Goal: Transaction & Acquisition: Obtain resource

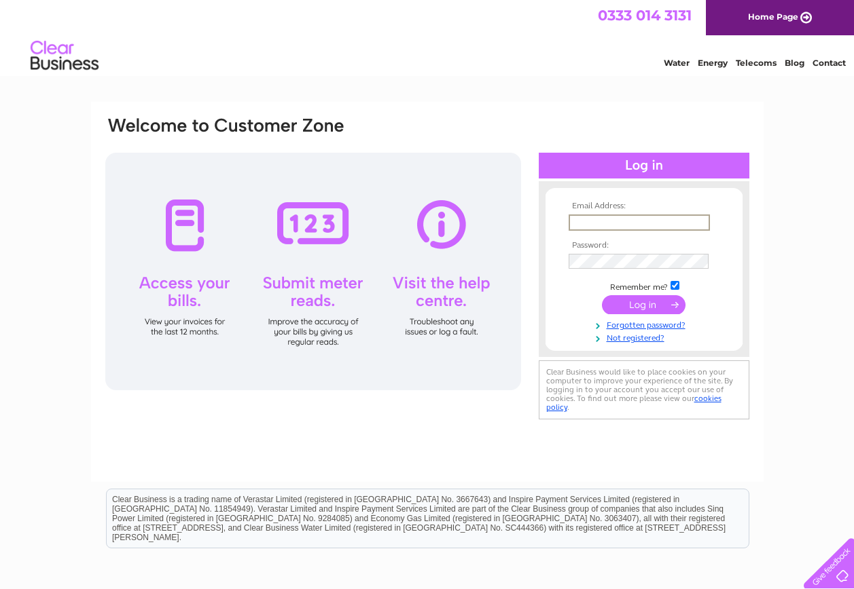
click at [591, 224] on input "text" at bounding box center [638, 223] width 141 height 16
type input "ridgecombe.farm@btinternet.com"
click at [618, 303] on input "submit" at bounding box center [644, 303] width 84 height 19
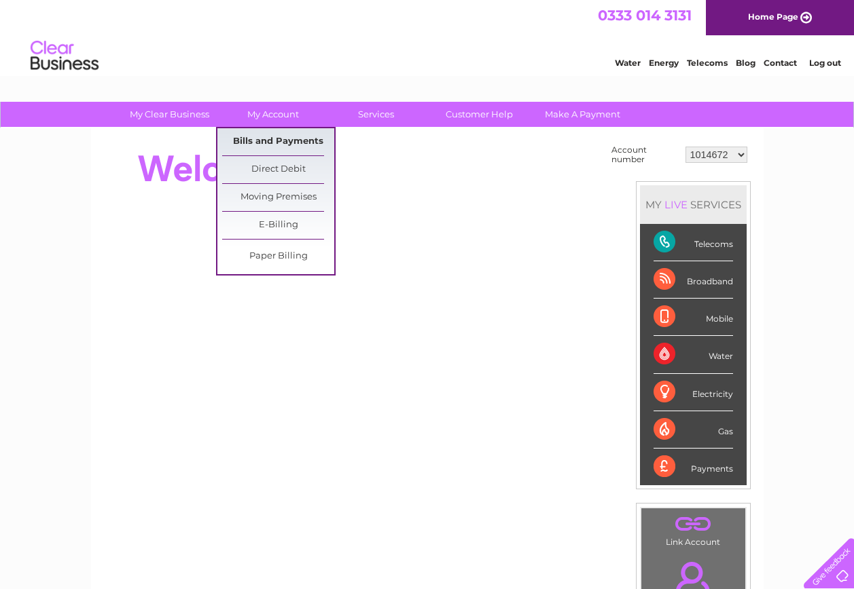
click at [285, 138] on link "Bills and Payments" at bounding box center [278, 141] width 112 height 27
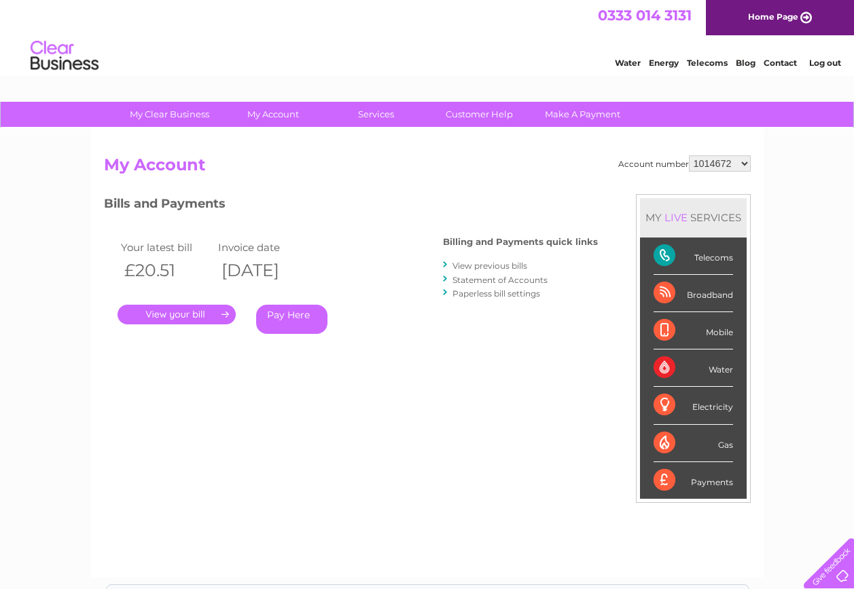
click at [183, 318] on link "." at bounding box center [176, 315] width 118 height 20
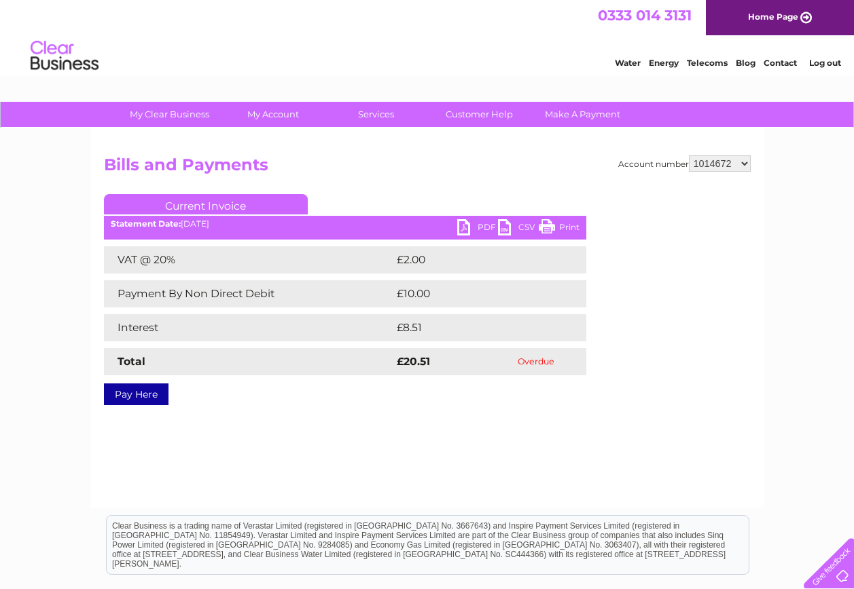
click at [454, 220] on div "Statement Date: 11/08/2025" at bounding box center [345, 224] width 482 height 10
click at [507, 232] on link "CSV" at bounding box center [518, 229] width 41 height 20
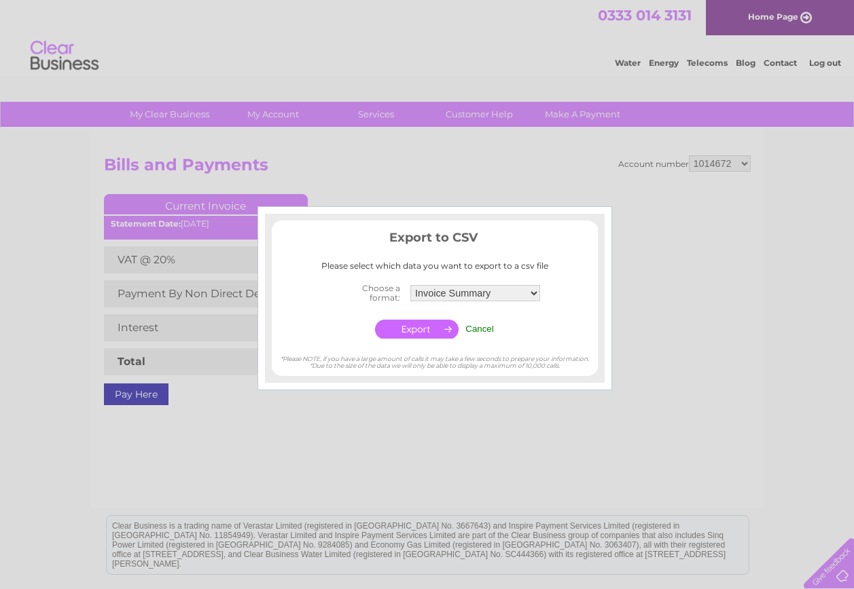
click at [496, 333] on td "Cancel" at bounding box center [479, 329] width 35 height 26
click at [486, 328] on input "Cancel" at bounding box center [479, 329] width 29 height 10
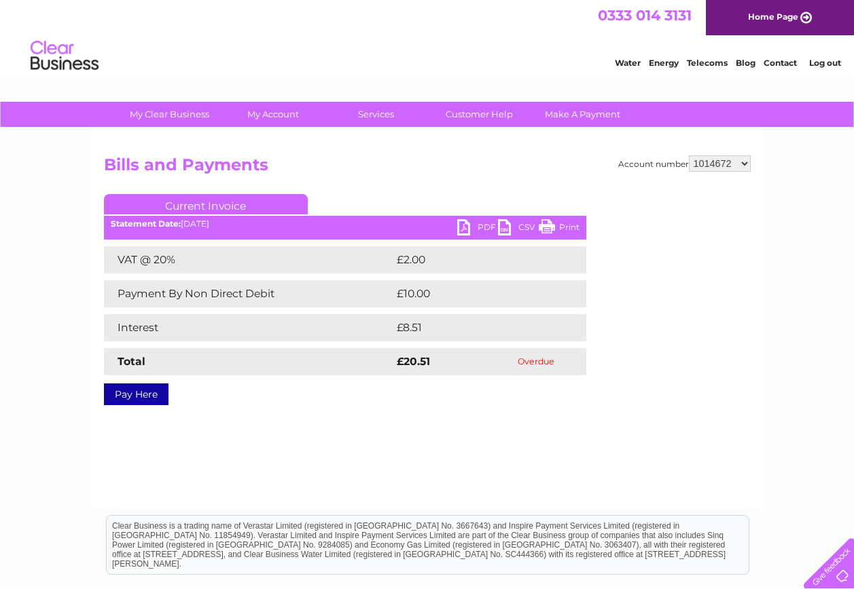
click at [503, 229] on link "CSV" at bounding box center [518, 229] width 41 height 20
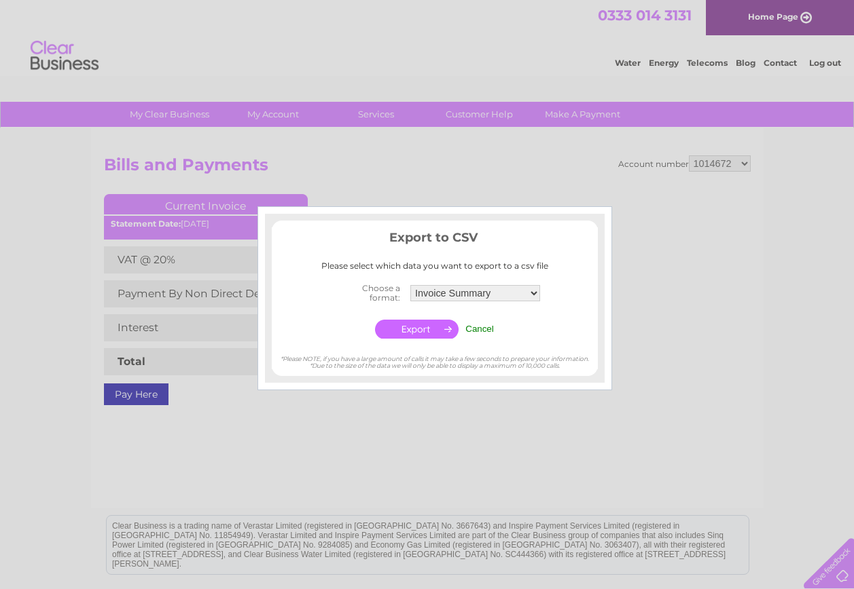
click at [488, 331] on input "Cancel" at bounding box center [479, 329] width 29 height 10
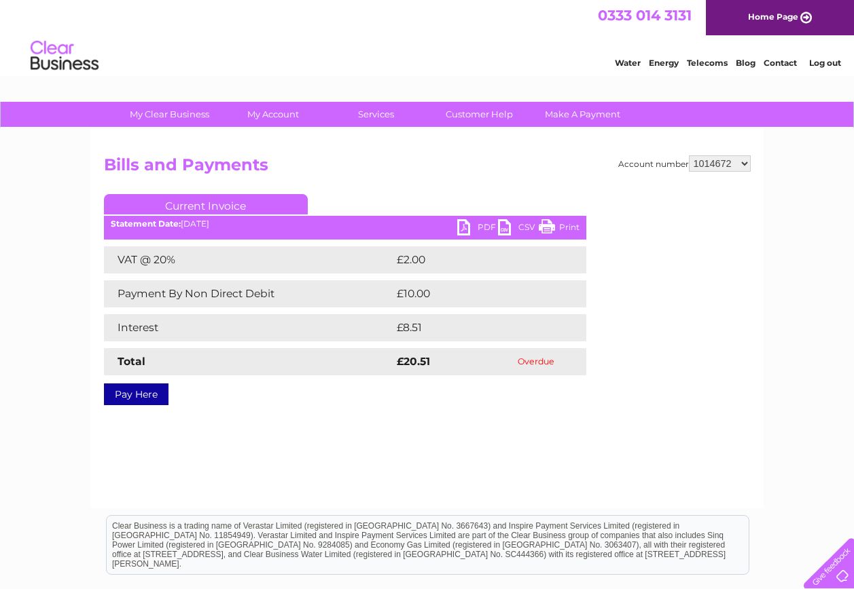
click at [459, 222] on link "PDF" at bounding box center [477, 229] width 41 height 20
click at [701, 160] on select "1014672 30283886" at bounding box center [720, 163] width 62 height 16
select select "30283886"
click at [689, 155] on select "1014672 30283886" at bounding box center [720, 163] width 62 height 16
click at [503, 223] on link "CSV" at bounding box center [518, 229] width 41 height 20
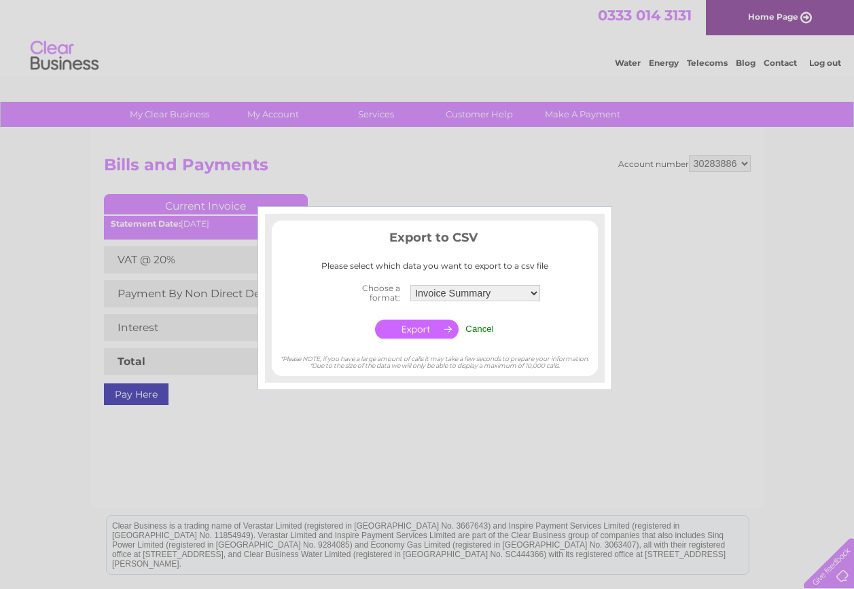
drag, startPoint x: 491, startPoint y: 333, endPoint x: 513, endPoint y: 287, distance: 51.0
click at [492, 331] on input "Cancel" at bounding box center [479, 329] width 29 height 10
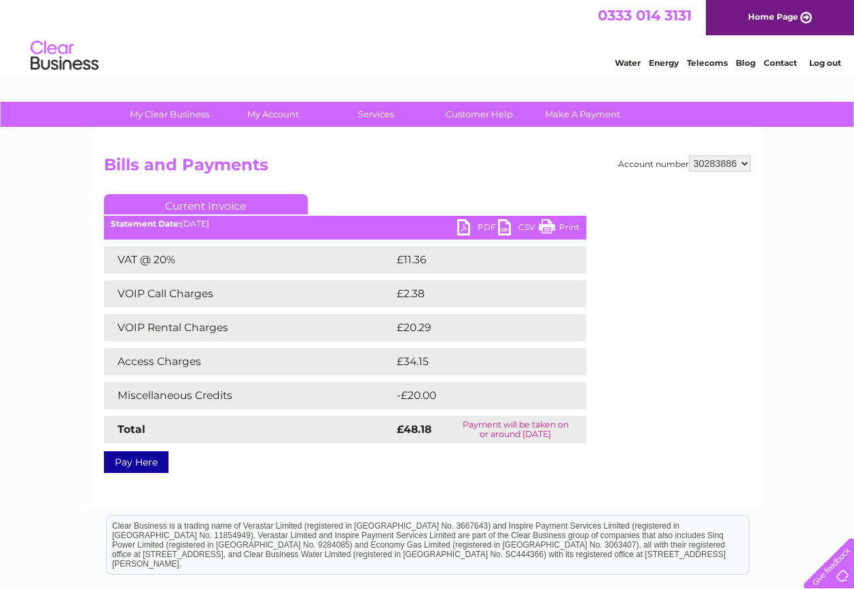
click at [462, 227] on link "PDF" at bounding box center [477, 229] width 41 height 20
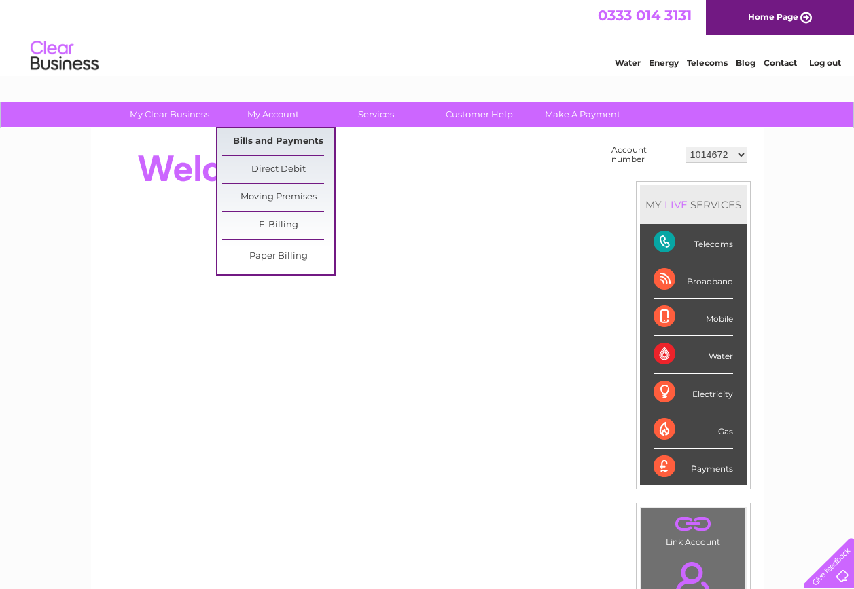
click at [266, 139] on link "Bills and Payments" at bounding box center [278, 141] width 112 height 27
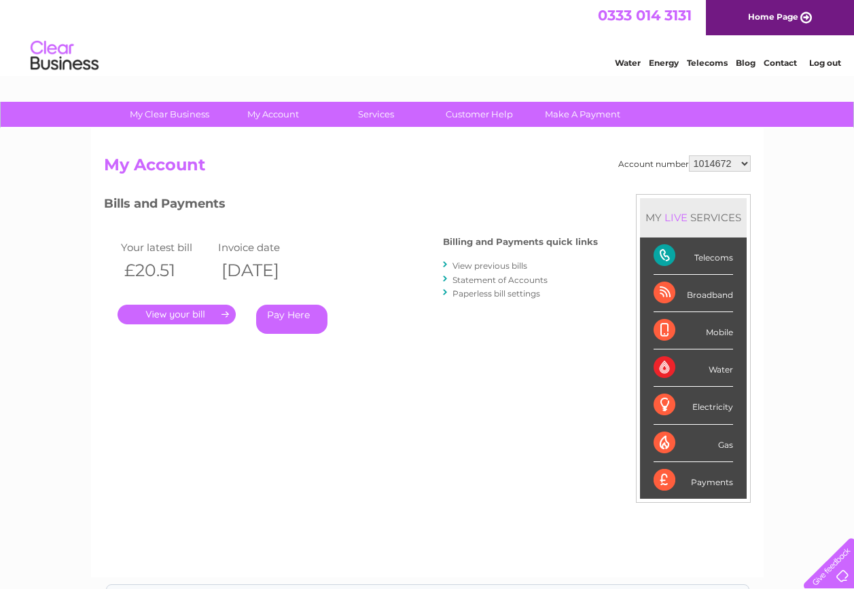
click at [187, 310] on link "." at bounding box center [176, 315] width 118 height 20
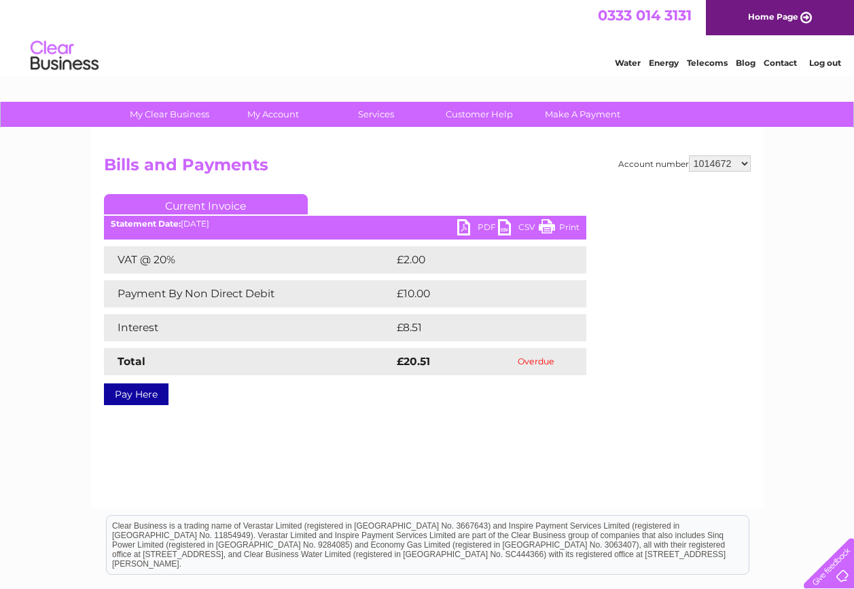
click at [744, 166] on select "1014672 30283886" at bounding box center [720, 163] width 62 height 16
click at [689, 155] on select "1014672 30283886" at bounding box center [720, 163] width 62 height 16
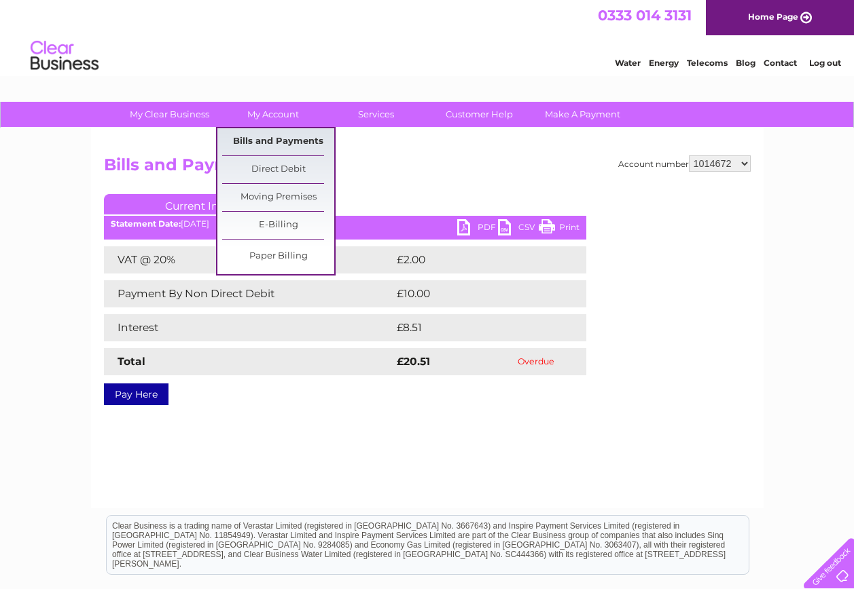
click at [268, 143] on link "Bills and Payments" at bounding box center [278, 141] width 112 height 27
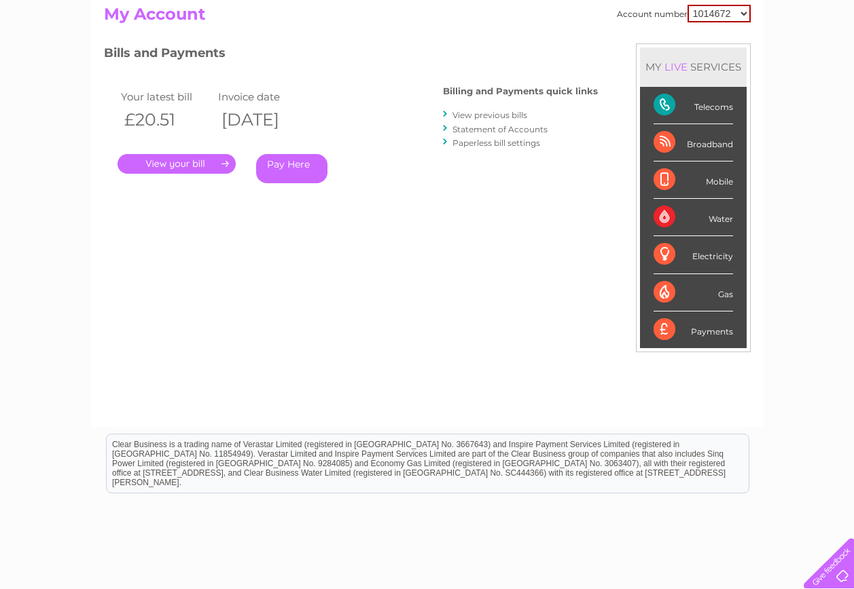
scroll to position [136, 0]
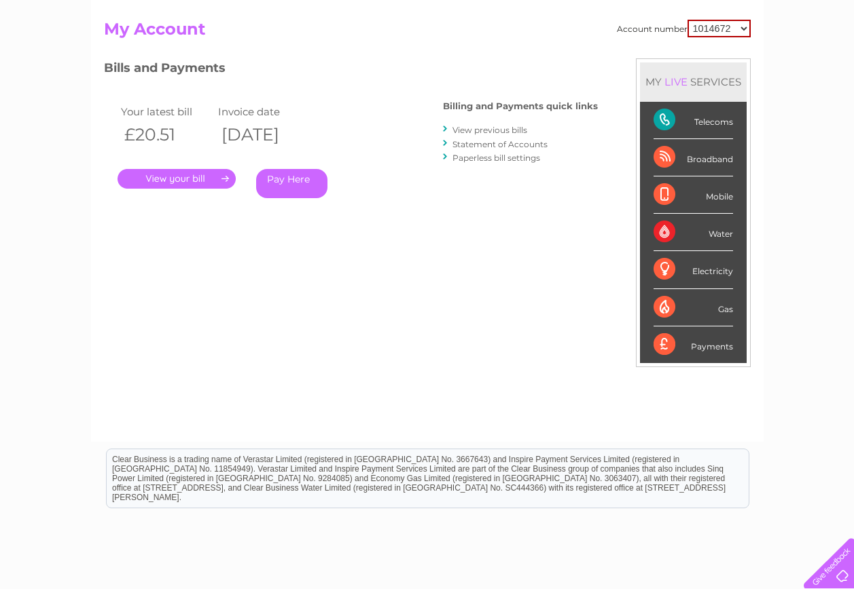
click at [187, 177] on link "." at bounding box center [176, 179] width 118 height 20
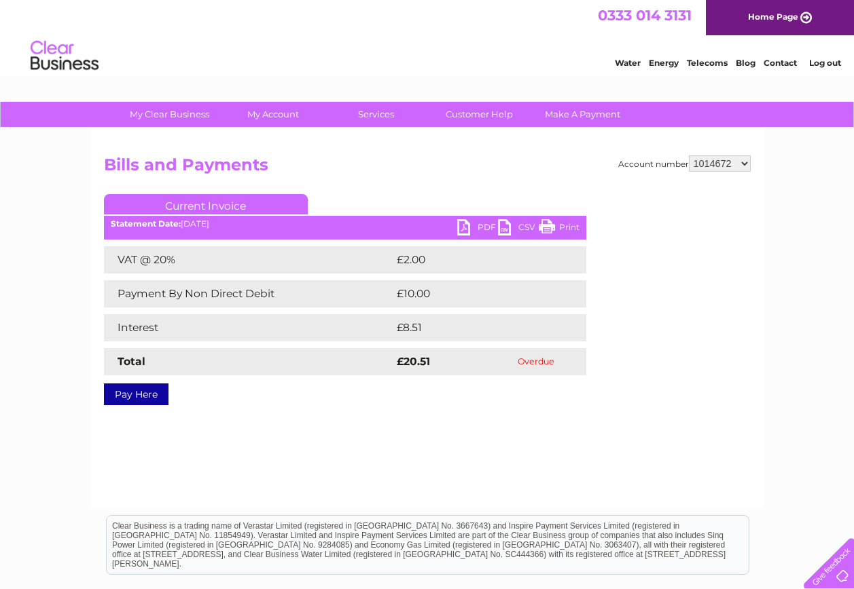
click at [537, 365] on td "Overdue" at bounding box center [535, 361] width 100 height 27
click at [479, 115] on link "Customer Help" at bounding box center [479, 114] width 112 height 25
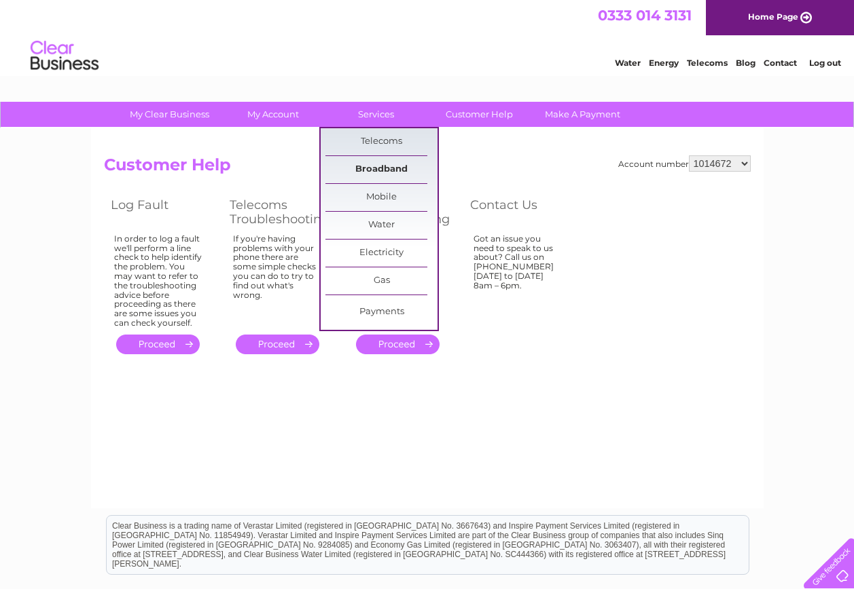
click at [361, 156] on link "Broadband" at bounding box center [381, 169] width 112 height 27
click at [375, 310] on link "Payments" at bounding box center [381, 312] width 112 height 27
click at [365, 318] on link "Payments" at bounding box center [381, 312] width 112 height 27
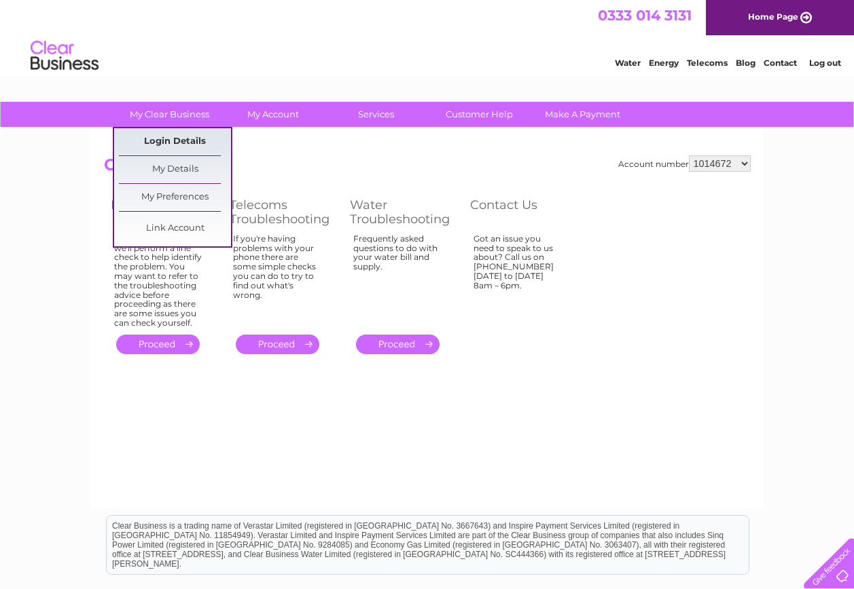
click at [161, 138] on link "Login Details" at bounding box center [175, 141] width 112 height 27
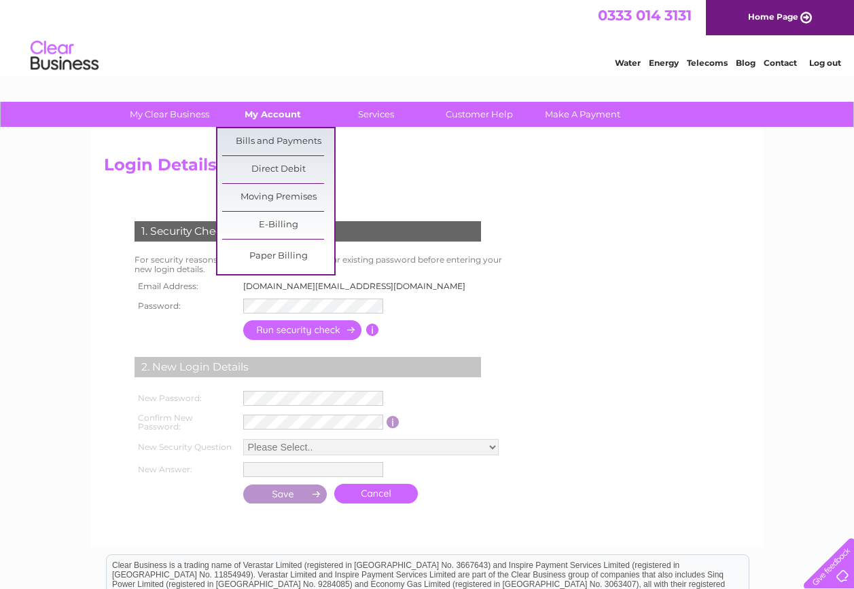
click at [274, 119] on link "My Account" at bounding box center [273, 114] width 112 height 25
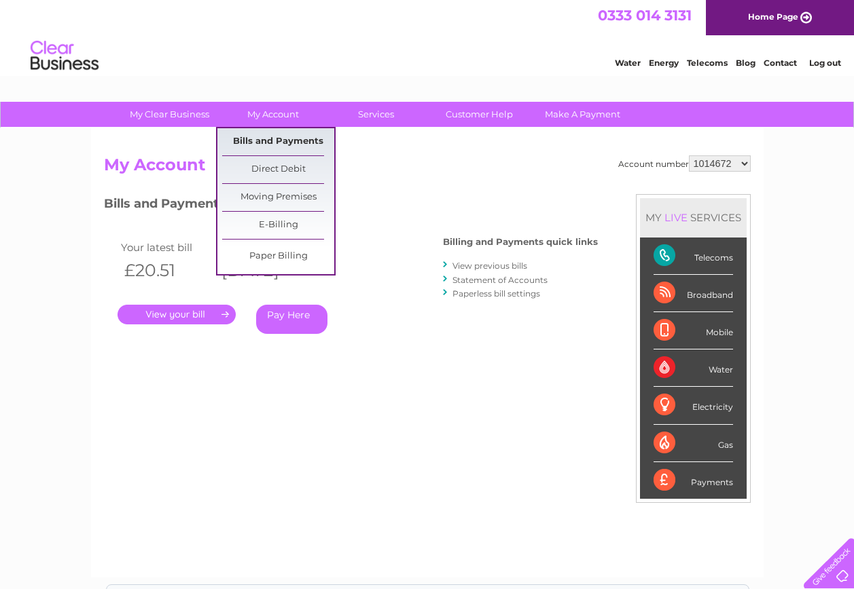
click at [279, 143] on link "Bills and Payments" at bounding box center [278, 141] width 112 height 27
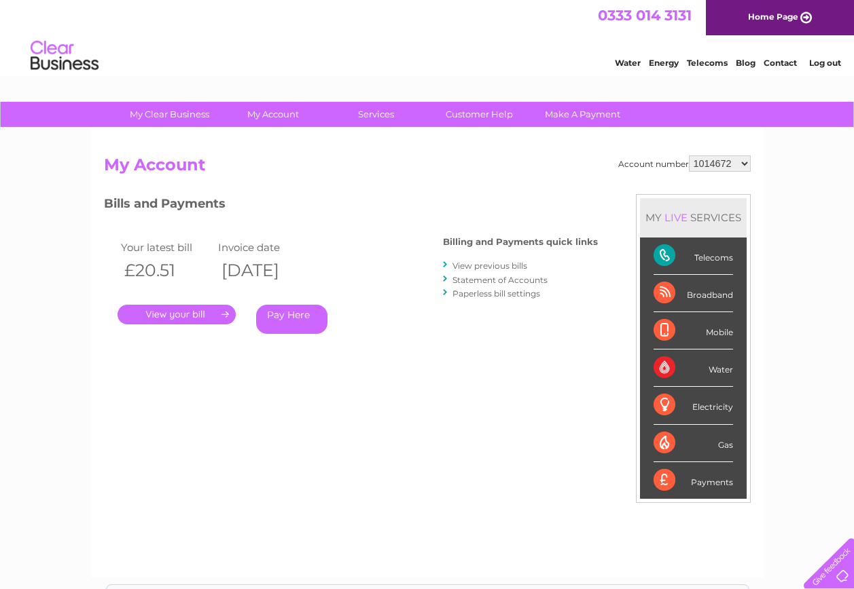
click at [223, 312] on link "." at bounding box center [176, 315] width 118 height 20
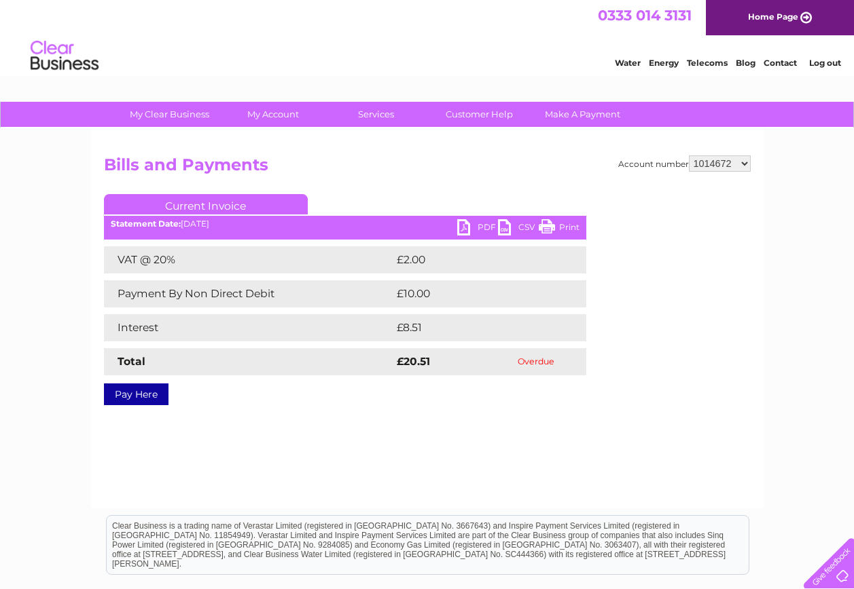
click at [744, 162] on select "1014672 30283886" at bounding box center [720, 163] width 62 height 16
select select "30283886"
click at [689, 155] on select "1014672 30283886" at bounding box center [720, 163] width 62 height 16
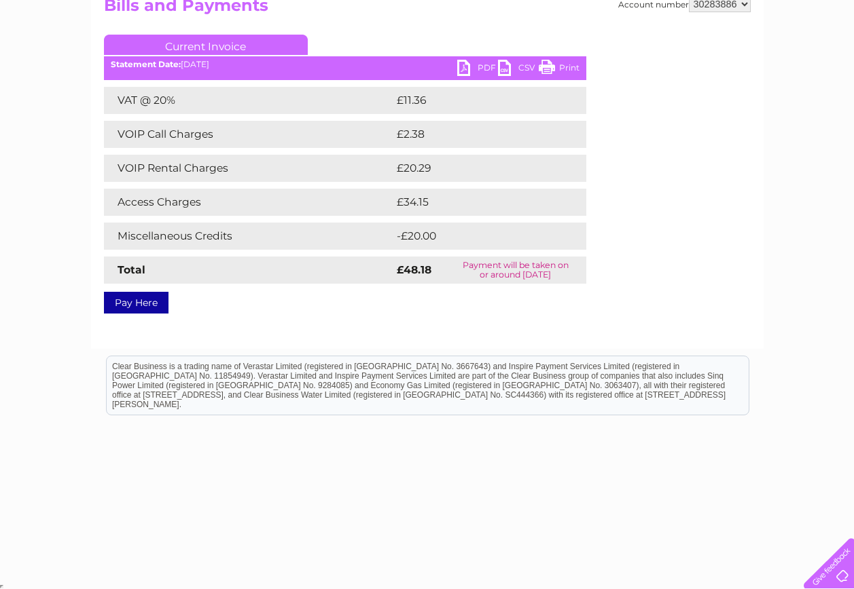
scroll to position [162, 0]
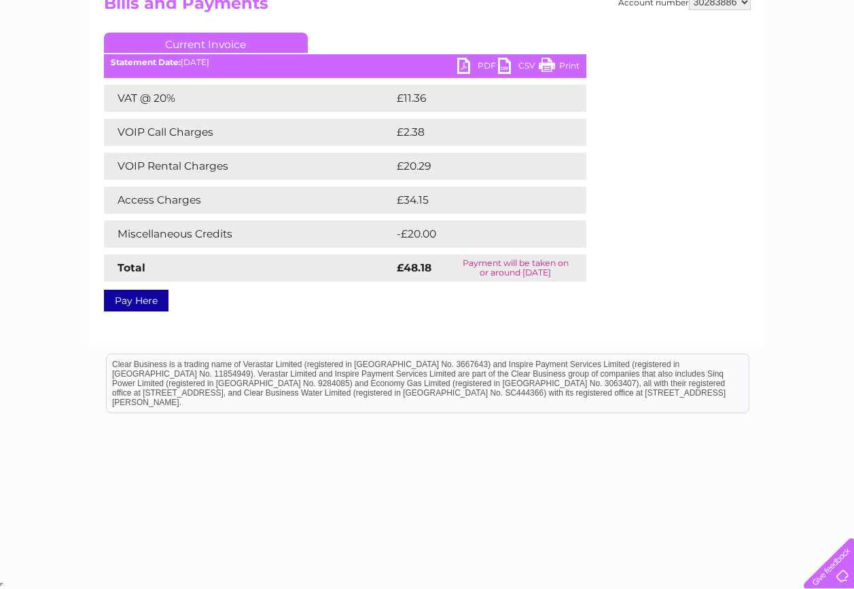
click at [187, 44] on link "Current Invoice" at bounding box center [206, 43] width 204 height 20
click at [228, 60] on div "Statement Date: [DATE]" at bounding box center [345, 63] width 482 height 10
click at [227, 60] on div "Statement Date: [DATE]" at bounding box center [345, 63] width 482 height 10
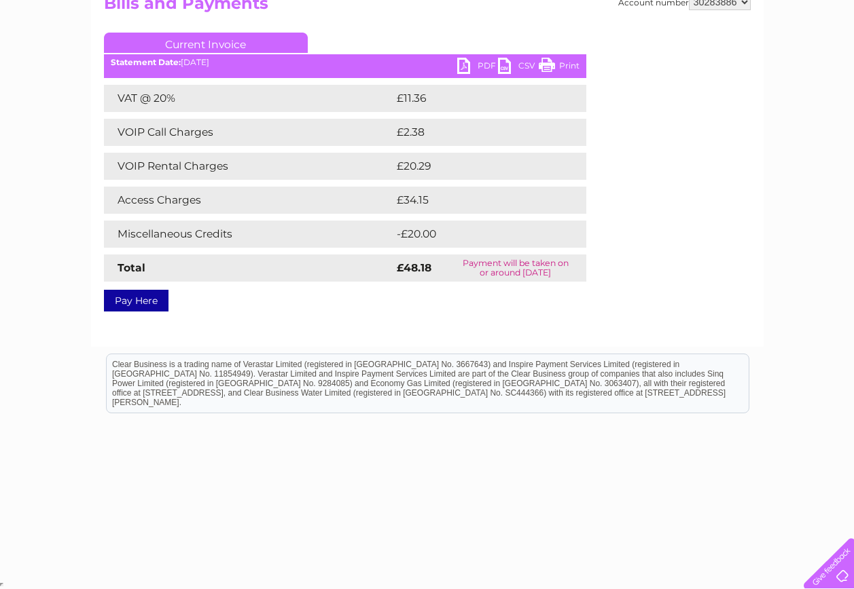
click at [220, 61] on div "Statement Date: [DATE]" at bounding box center [345, 63] width 482 height 10
click at [458, 63] on link "PDF" at bounding box center [477, 68] width 41 height 20
